Goal: Task Accomplishment & Management: Use online tool/utility

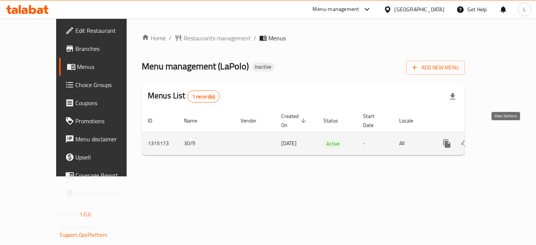
click at [506, 139] on icon "enhanced table" at bounding box center [501, 143] width 9 height 9
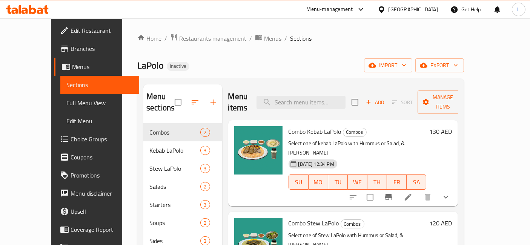
scroll to position [42, 0]
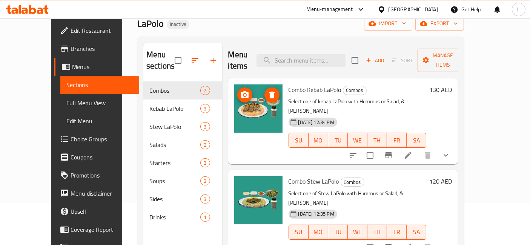
click at [253, 99] on img at bounding box center [258, 108] width 48 height 48
click at [309, 97] on p "Select one of kebab LaPolo with Hummus or Salad, & [PERSON_NAME]" at bounding box center [358, 106] width 138 height 19
click at [450, 151] on icon "show more" at bounding box center [445, 155] width 9 height 9
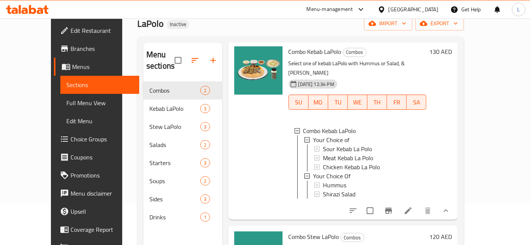
scroll to position [1, 0]
click at [231, 147] on div at bounding box center [258, 129] width 54 height 173
click at [450, 206] on icon "show more" at bounding box center [445, 210] width 9 height 9
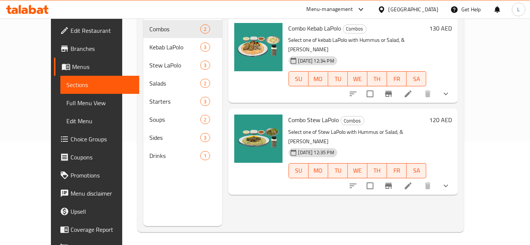
scroll to position [105, 0]
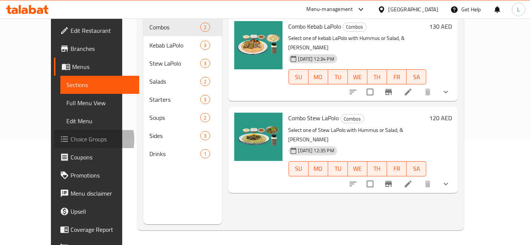
click at [71, 140] on span "Choice Groups" at bounding box center [102, 139] width 63 height 9
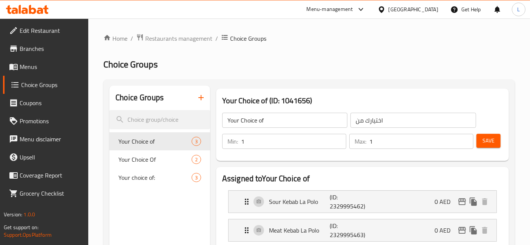
click at [29, 10] on icon at bounding box center [32, 9] width 7 height 9
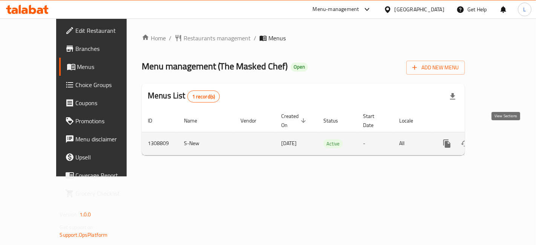
click at [505, 139] on icon "enhanced table" at bounding box center [501, 143] width 9 height 9
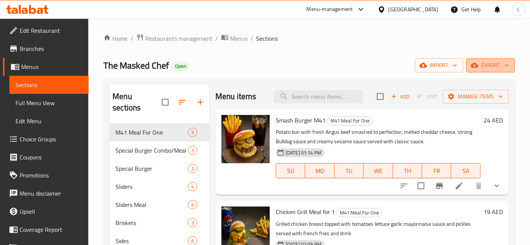
click at [502, 64] on span "export" at bounding box center [490, 65] width 37 height 9
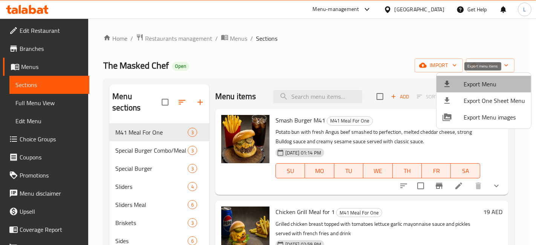
click at [496, 86] on span "Export Menu" at bounding box center [494, 84] width 61 height 9
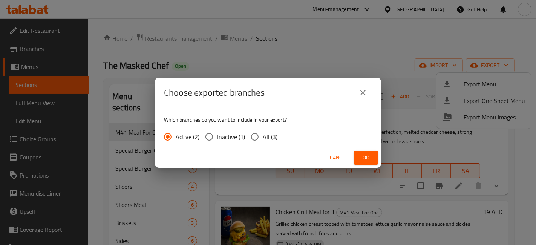
click at [361, 155] on span "Ok" at bounding box center [366, 157] width 12 height 9
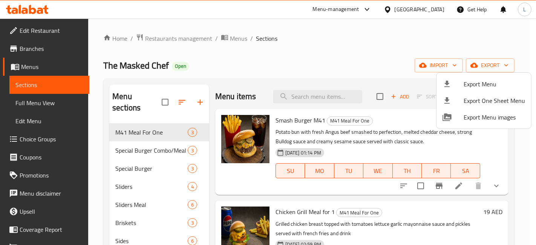
click at [506, 66] on div at bounding box center [268, 122] width 536 height 245
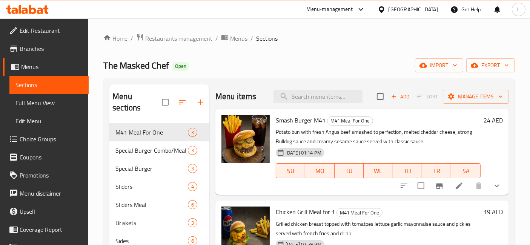
click at [506, 66] on icon "button" at bounding box center [507, 65] width 4 height 2
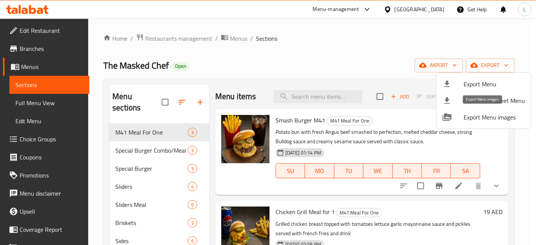
click at [487, 115] on span "Export Menu images" at bounding box center [494, 117] width 61 height 9
click at [385, 53] on div at bounding box center [268, 122] width 536 height 245
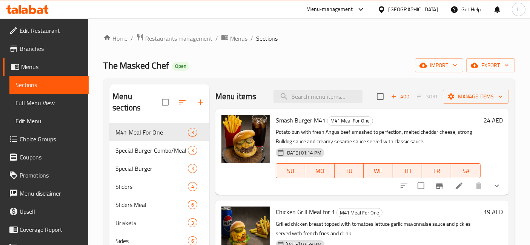
click at [29, 7] on icon at bounding box center [32, 9] width 7 height 9
